Goal: Go to known website: Access a specific website the user already knows

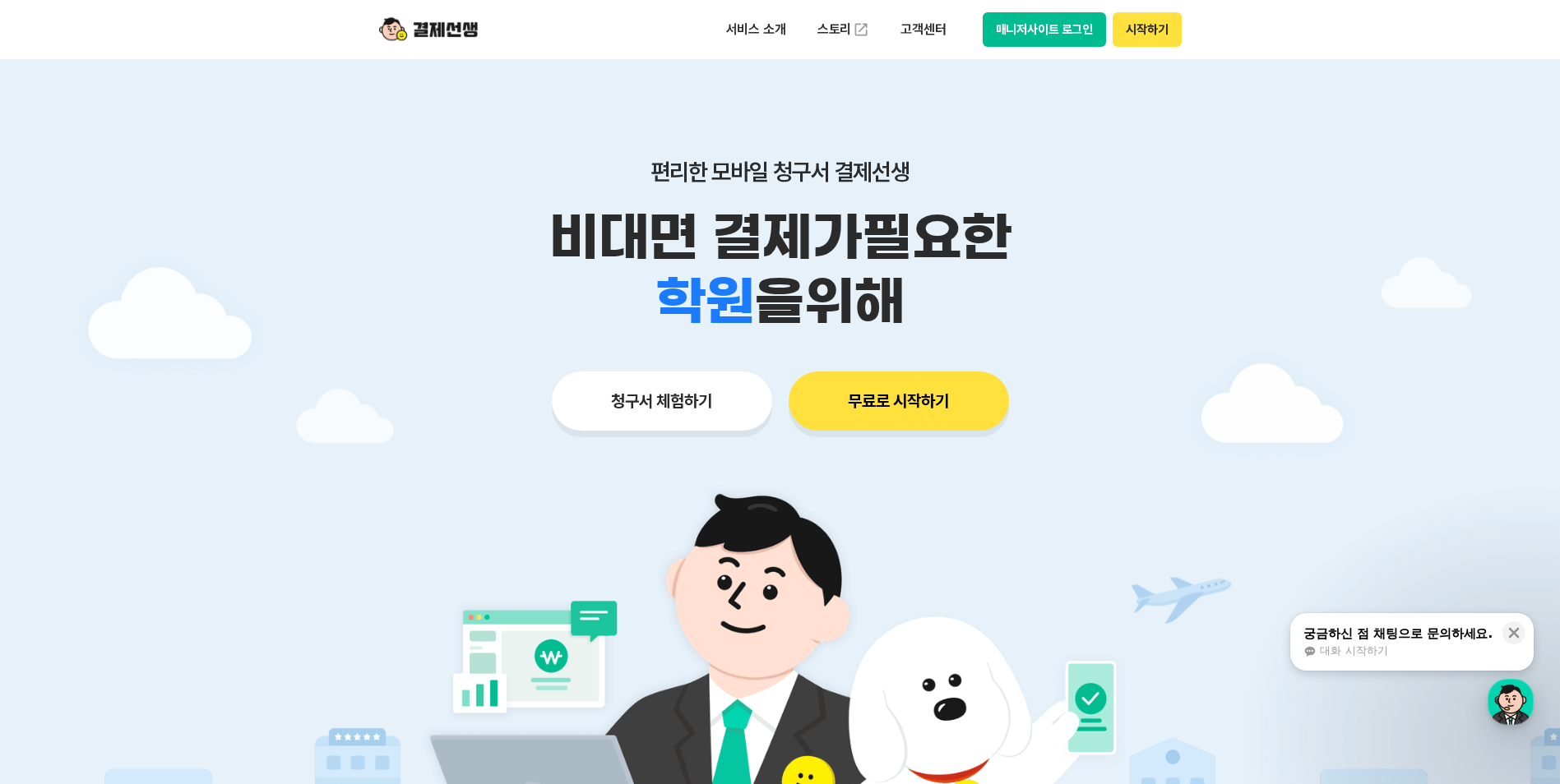
click at [1058, 31] on button "매니저사이트 로그인" at bounding box center [1044, 30] width 124 height 35
click at [1046, 25] on button "매니저사이트 로그인" at bounding box center [1044, 30] width 124 height 35
